Goal: Find specific page/section

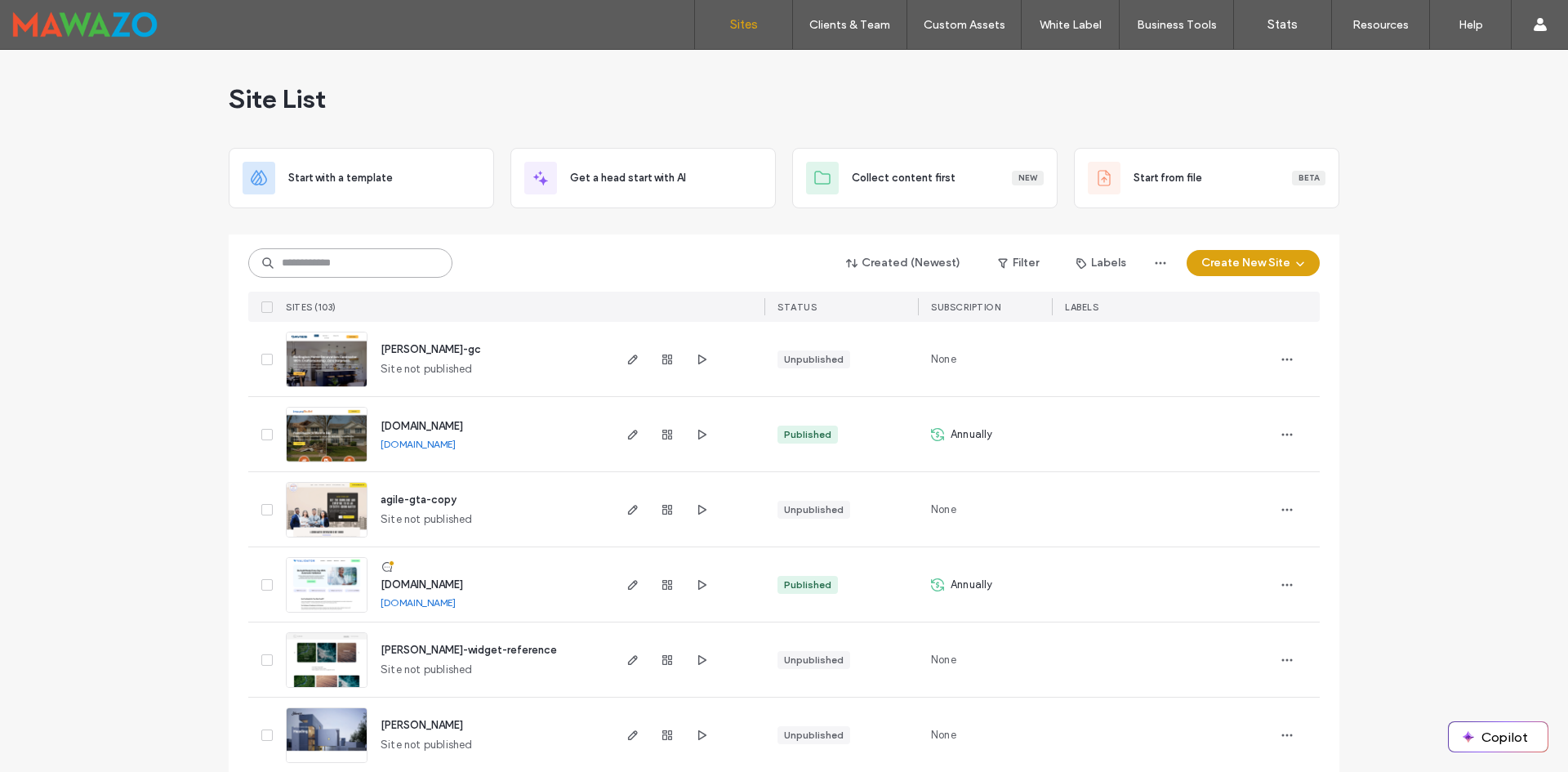
click at [341, 258] on input at bounding box center [350, 262] width 204 height 30
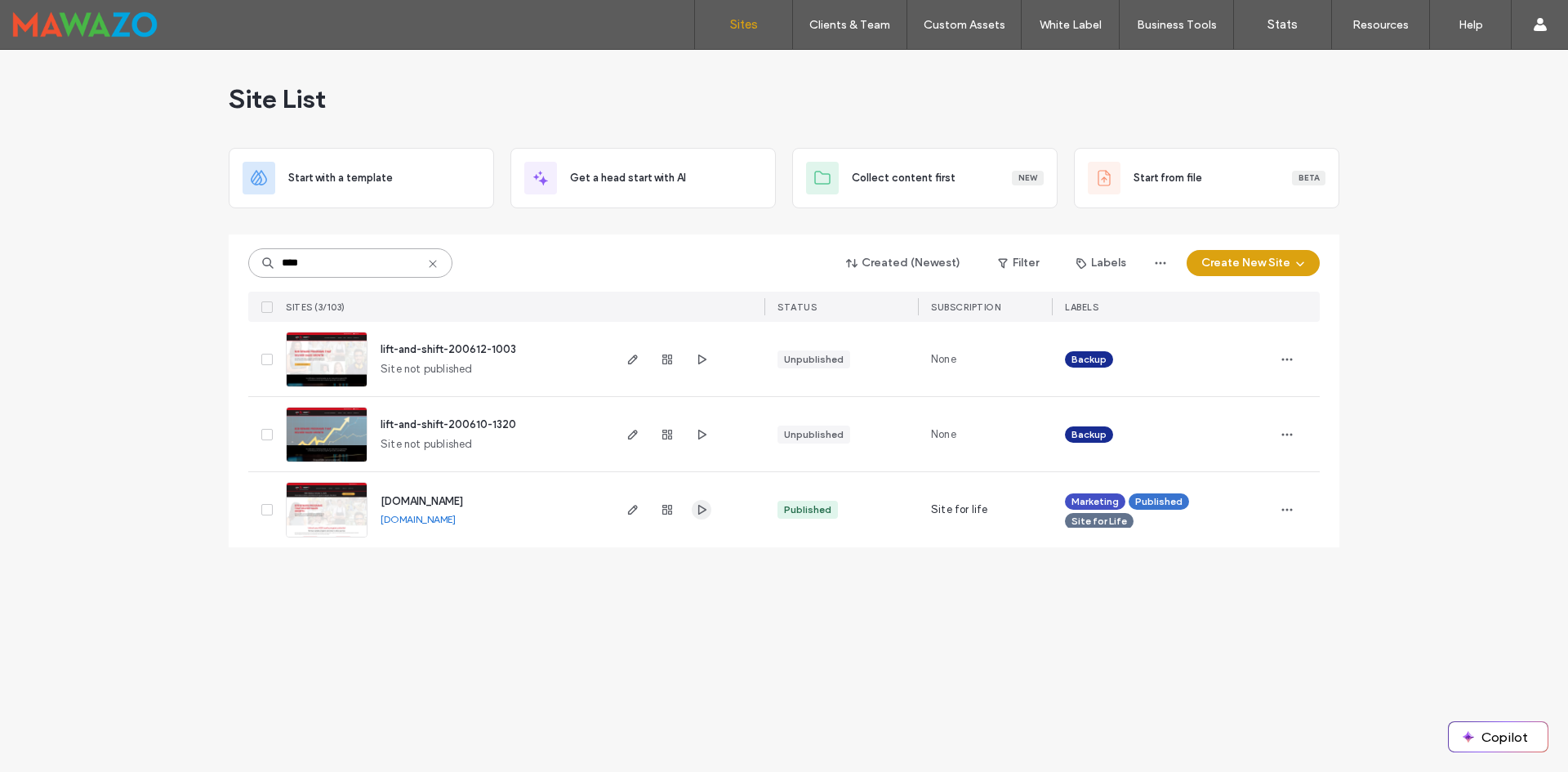
type input "****"
click at [706, 513] on icon "button" at bounding box center [702, 510] width 13 height 13
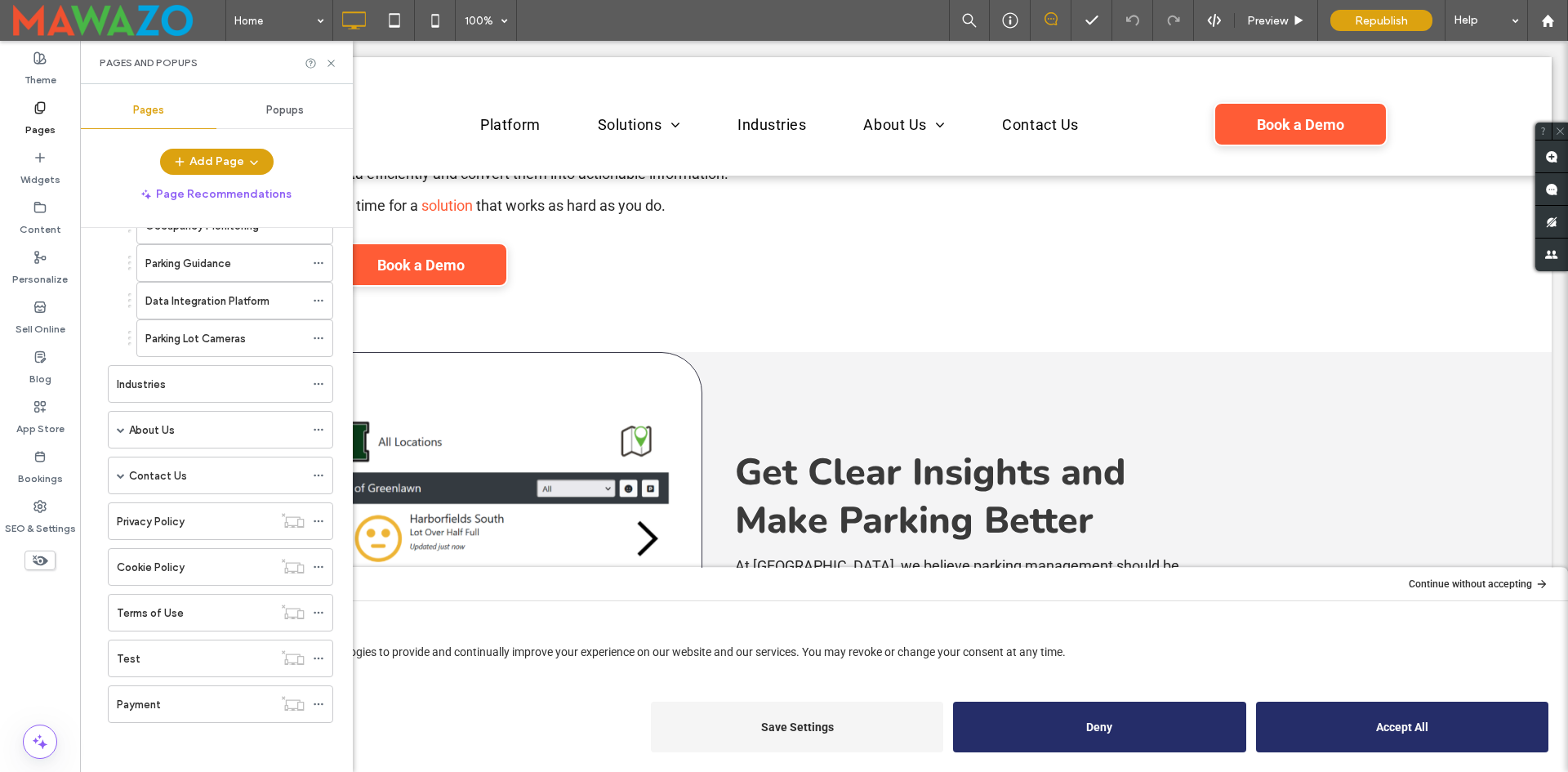
click at [1276, 121] on div at bounding box center [824, 117] width 1456 height 119
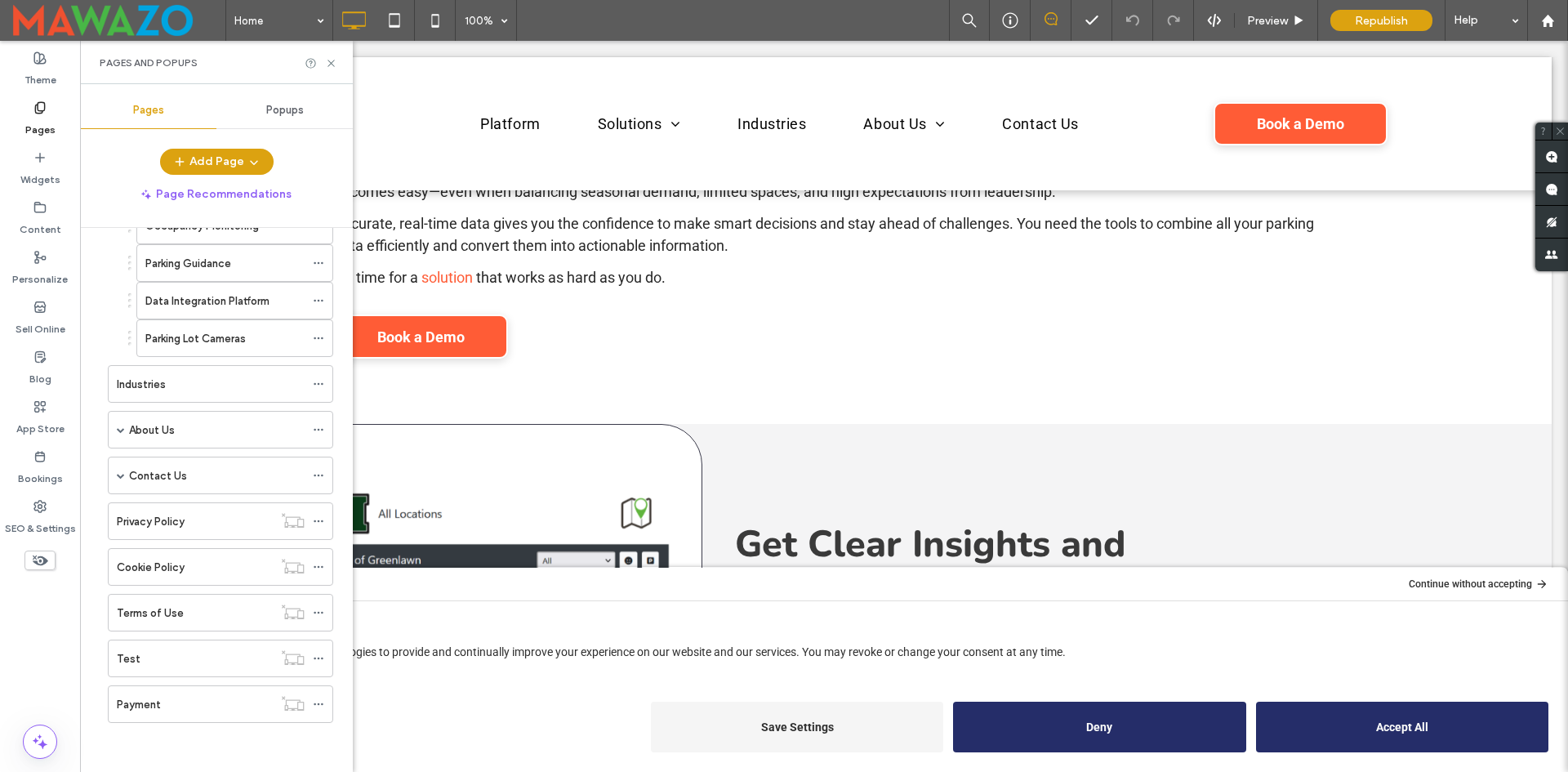
scroll to position [22, 0]
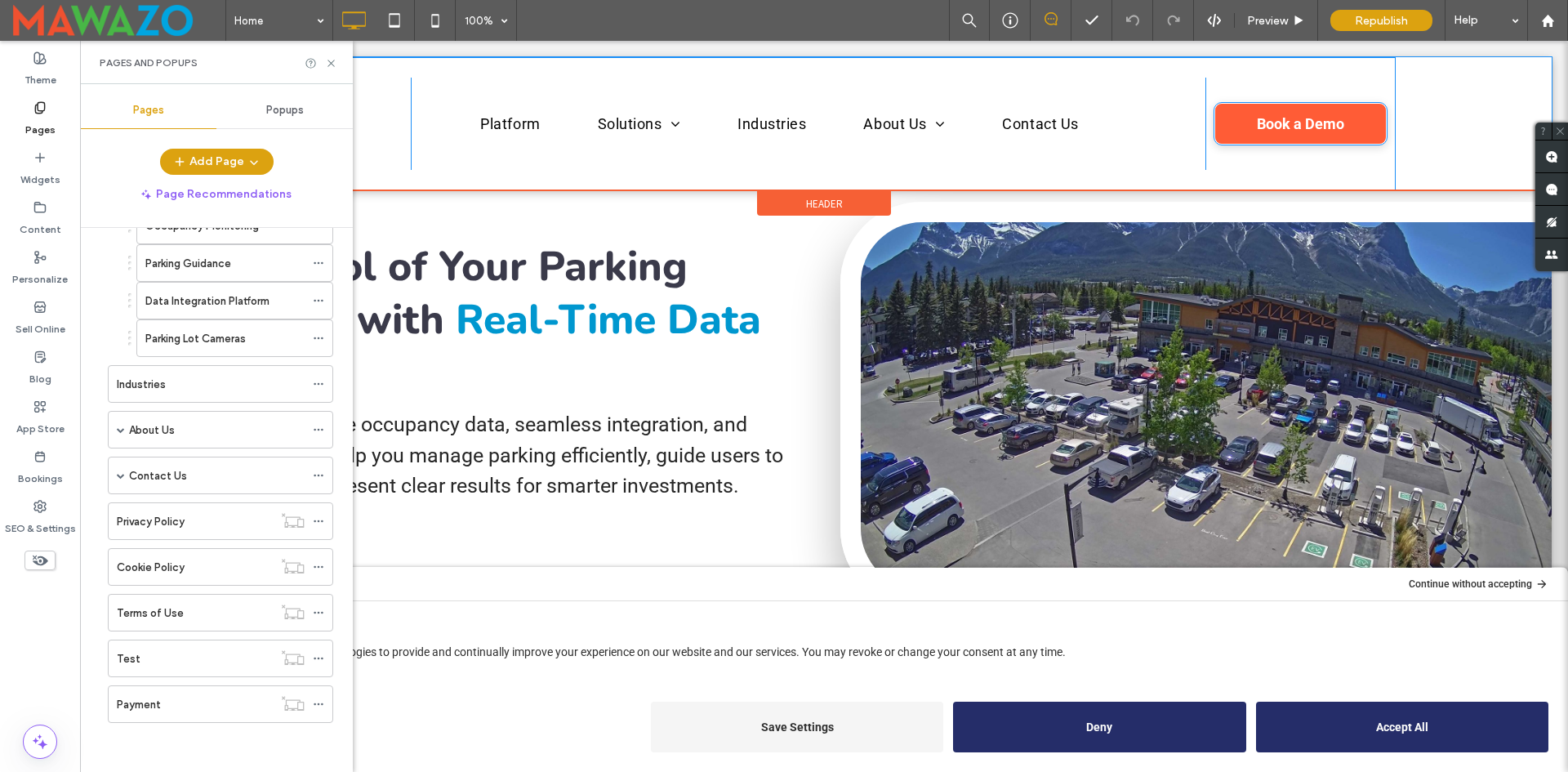
drag, startPoint x: 80, startPoint y: 40, endPoint x: 1276, endPoint y: 121, distance: 1198.7
click at [1276, 121] on link "Book a Demo" at bounding box center [1301, 124] width 174 height 44
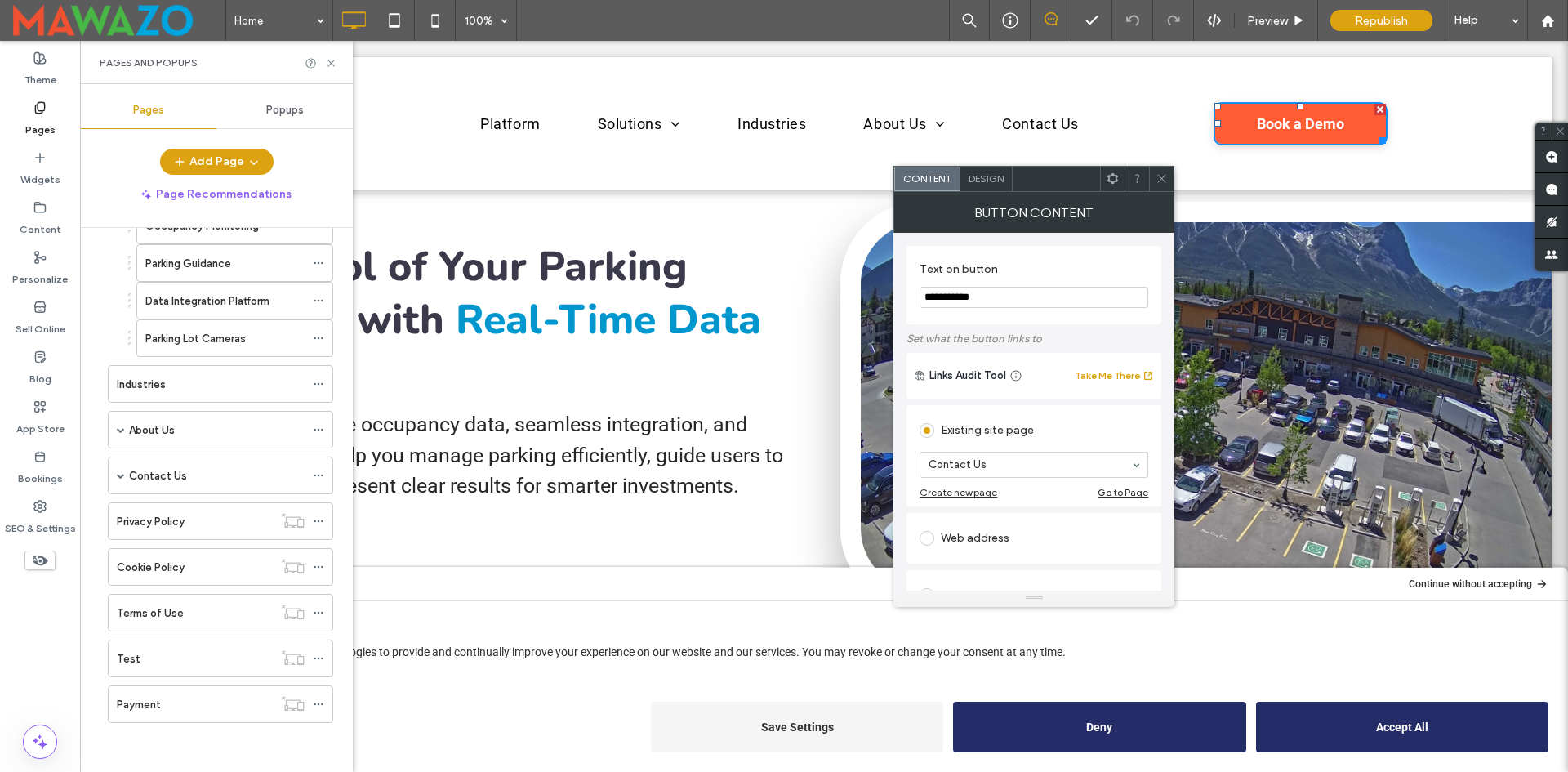
scroll to position [0, 0]
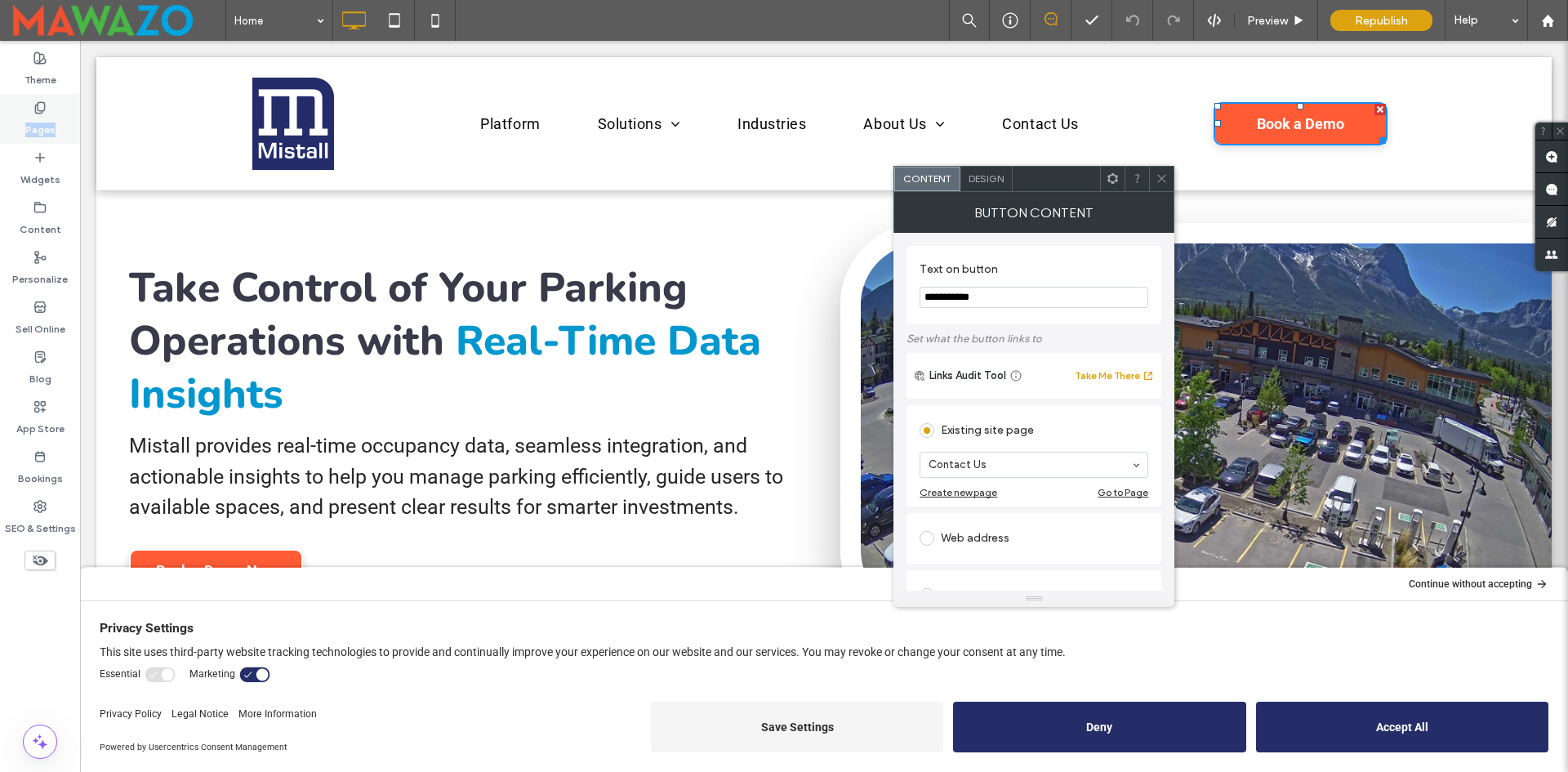
click at [52, 108] on div "Pages" at bounding box center [40, 119] width 80 height 49
